Goal: Check status: Check status

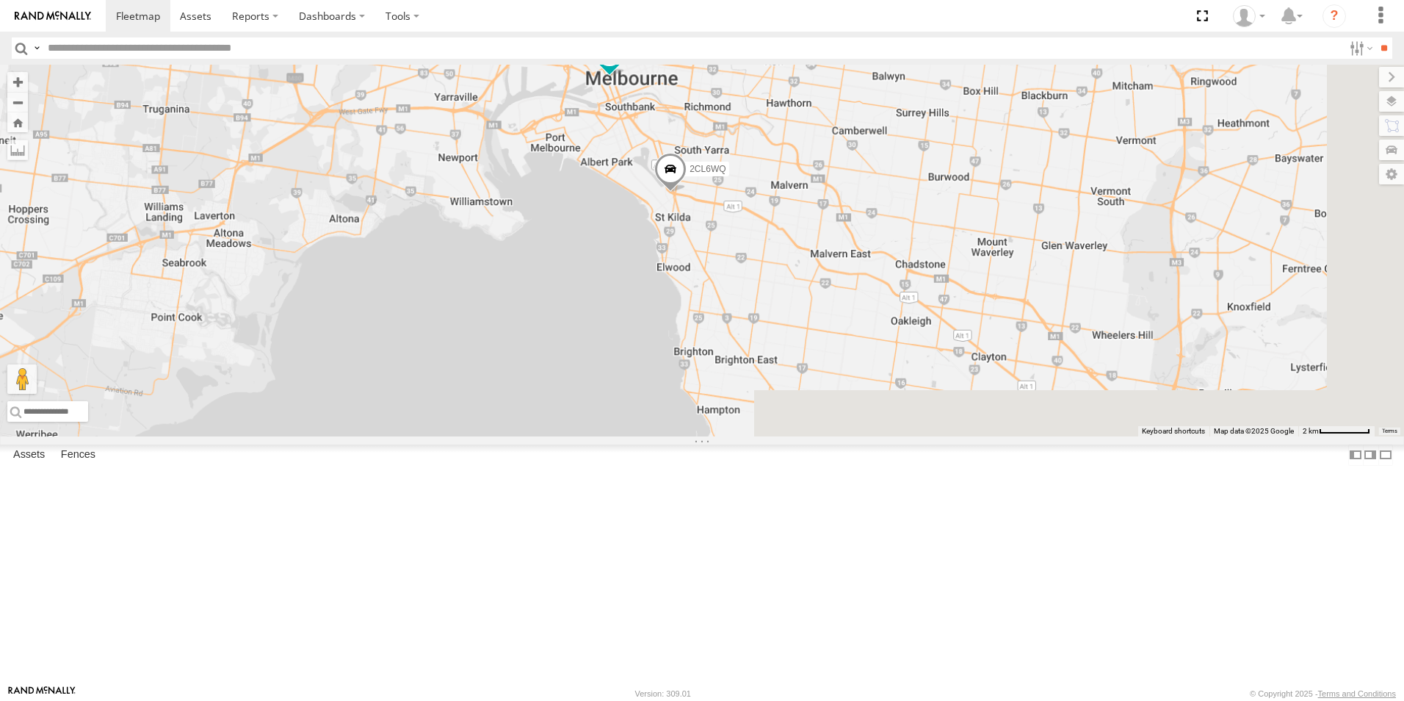
drag, startPoint x: 940, startPoint y: 573, endPoint x: 881, endPoint y: 337, distance: 243.0
click at [881, 337] on div "1GI7GR - Hiace 2CL6WQ" at bounding box center [702, 251] width 1404 height 372
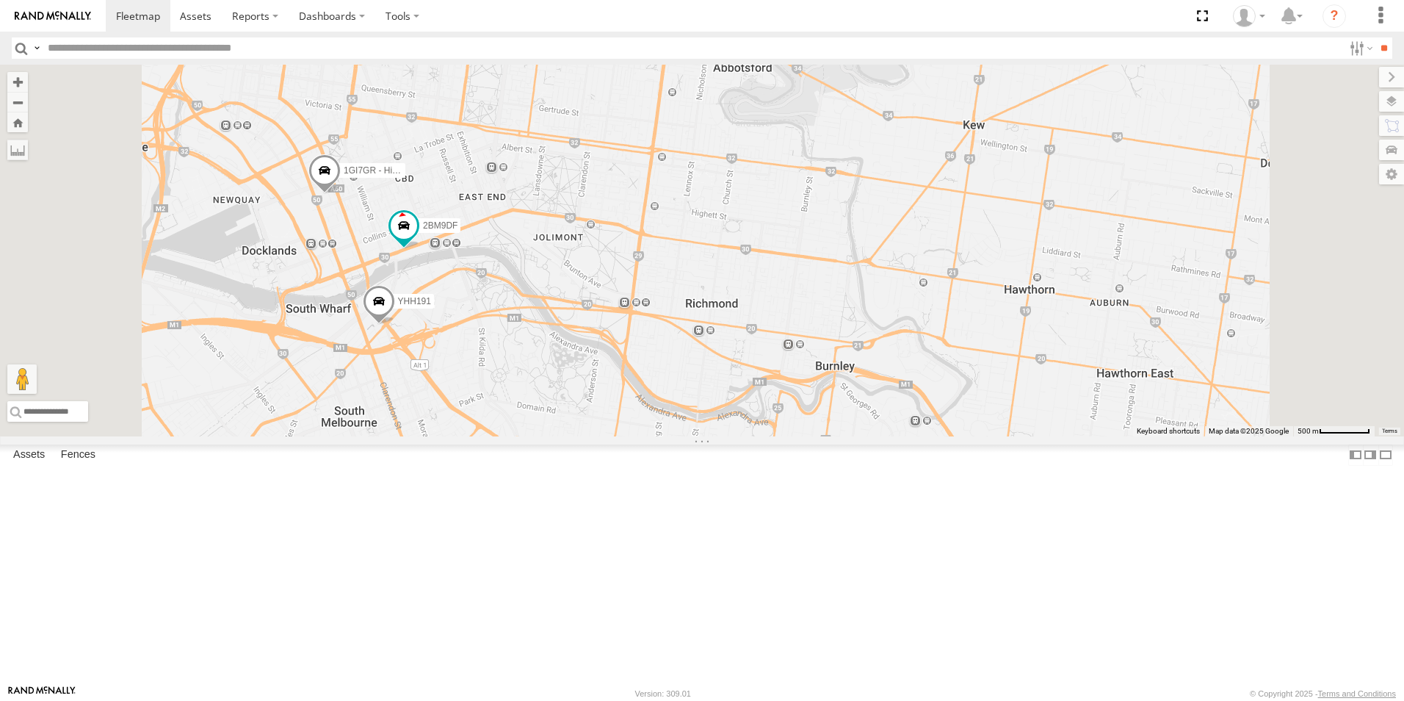
drag, startPoint x: 743, startPoint y: 195, endPoint x: 789, endPoint y: 473, distance: 281.4
click at [786, 436] on div "2CL6WQ 2BM9DF YHH191 1GI7GR - Hiace" at bounding box center [702, 251] width 1404 height 372
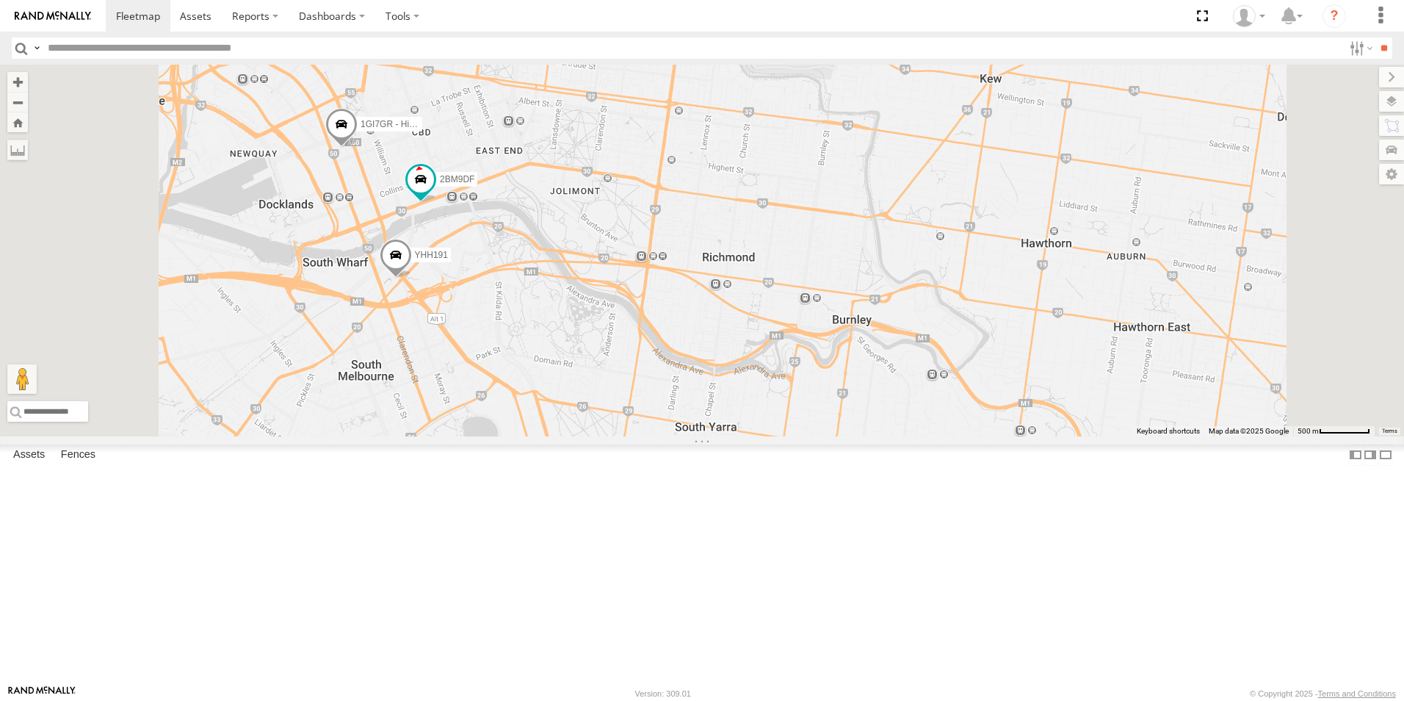
drag, startPoint x: 721, startPoint y: 496, endPoint x: 732, endPoint y: 460, distance: 37.6
click at [732, 436] on div "2CL6WQ 2BM9DF YHH191 1GI7GR - Hiace" at bounding box center [702, 251] width 1404 height 372
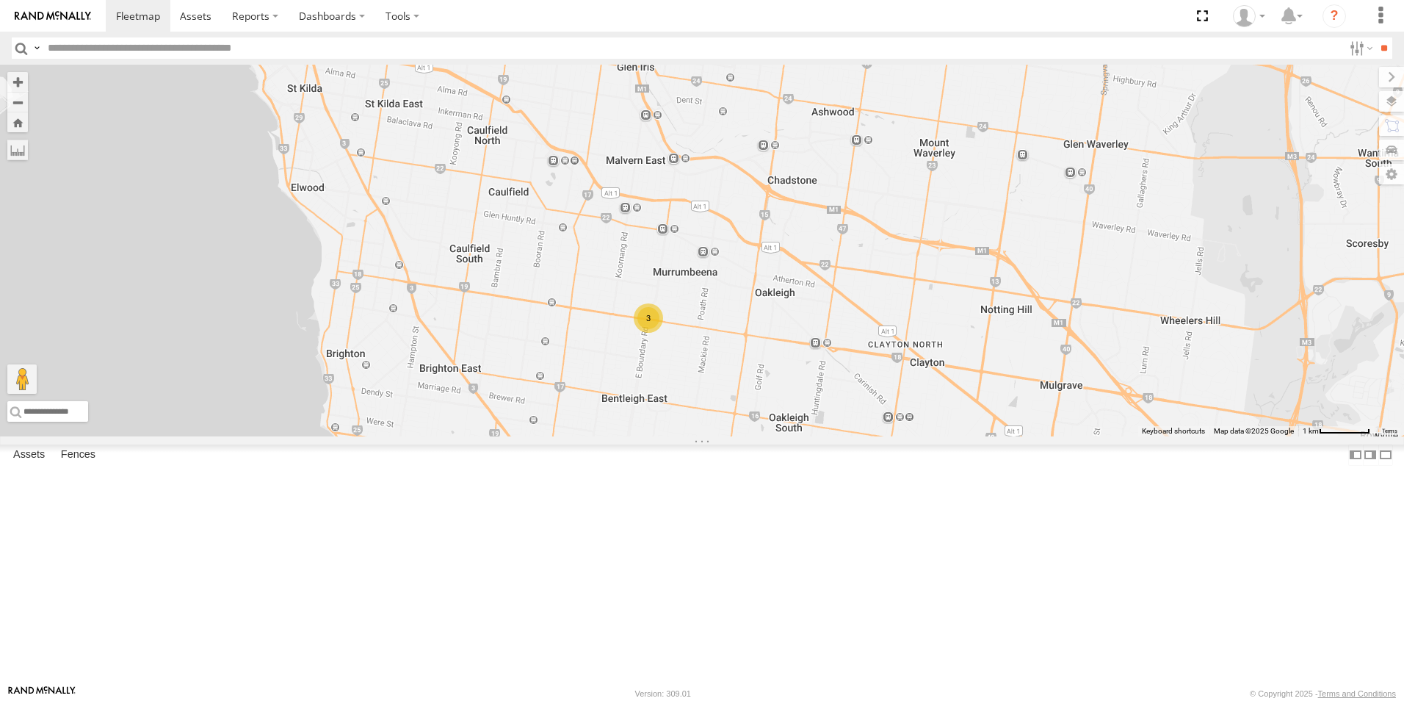
click at [663, 333] on div "3" at bounding box center [648, 317] width 29 height 29
